Goal: Navigation & Orientation: Find specific page/section

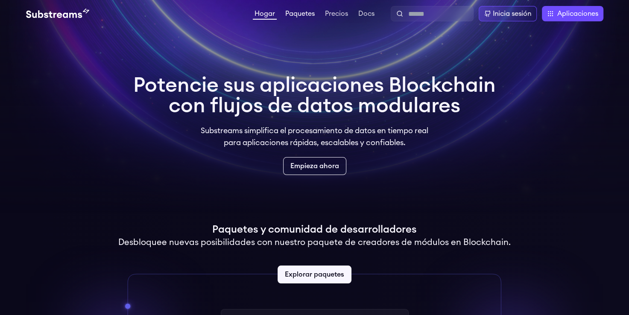
click at [306, 12] on link "Paquetes" at bounding box center [299, 14] width 33 height 9
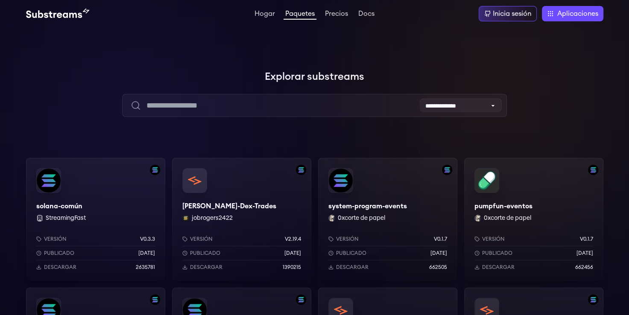
click at [44, 15] on img at bounding box center [57, 14] width 63 height 10
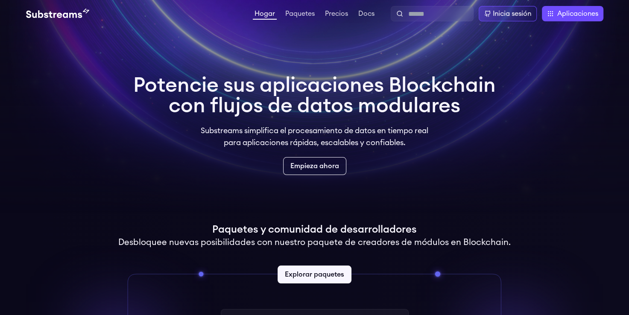
click at [268, 13] on link "Hogar" at bounding box center [265, 14] width 24 height 9
